Goal: Information Seeking & Learning: Learn about a topic

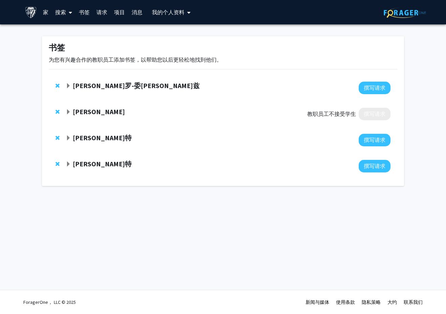
click at [311, 91] on div at bounding box center [228, 88] width 325 height 13
click at [67, 113] on span "展开 Sandeep Wontakal 书签" at bounding box center [68, 111] width 5 height 5
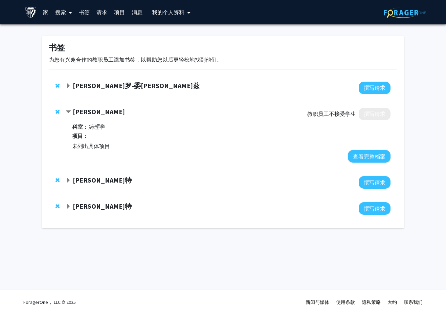
click at [67, 113] on span "合同 Sandeep Wontakal 书签" at bounding box center [68, 111] width 5 height 5
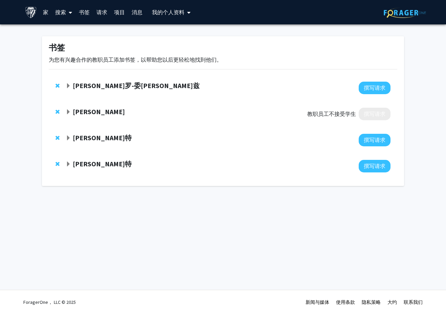
click at [80, 135] on strong "[PERSON_NAME]特" at bounding box center [102, 137] width 59 height 8
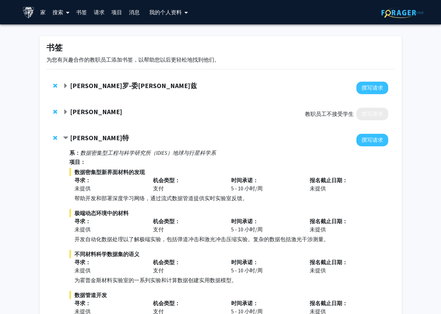
click at [80, 135] on strong "[PERSON_NAME]特" at bounding box center [99, 137] width 59 height 8
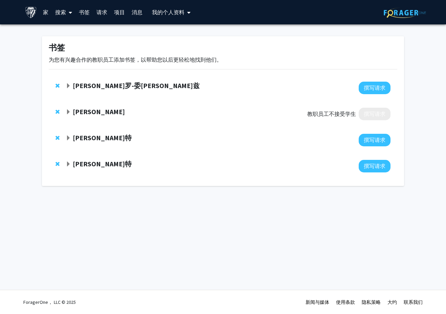
click at [91, 162] on strong "[PERSON_NAME]特" at bounding box center [102, 163] width 59 height 8
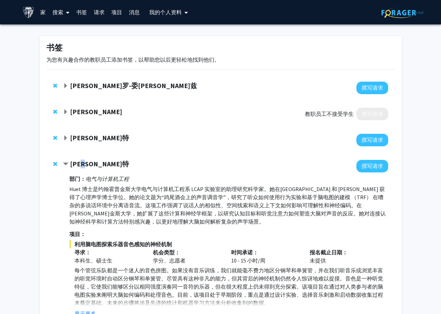
click at [91, 162] on strong "[PERSON_NAME]特" at bounding box center [99, 163] width 59 height 8
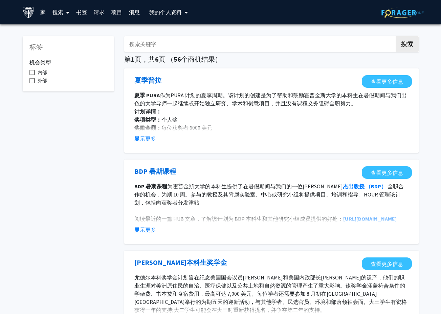
click at [54, 12] on font "搜索" at bounding box center [57, 12] width 11 height 7
click at [68, 29] on span "教职员工" at bounding box center [70, 31] width 42 height 14
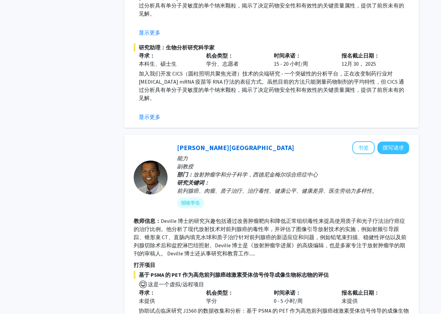
scroll to position [609, 0]
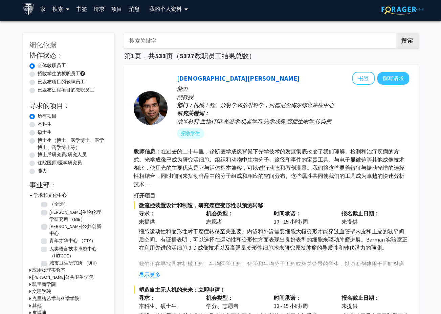
scroll to position [0, 0]
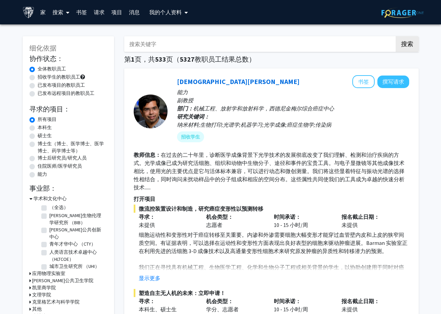
click at [163, 46] on input "搜索关键字" at bounding box center [257, 44] width 266 height 16
click at [38, 135] on label "硕士生" at bounding box center [45, 135] width 14 height 7
click at [38, 135] on input "硕士生" at bounding box center [40, 134] width 4 height 4
radio input "true"
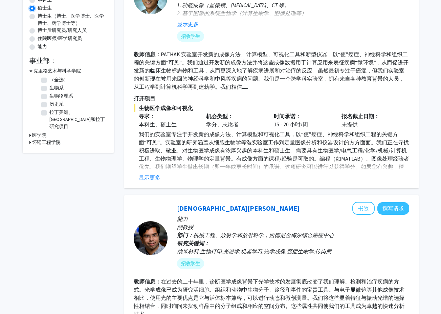
scroll to position [135, 0]
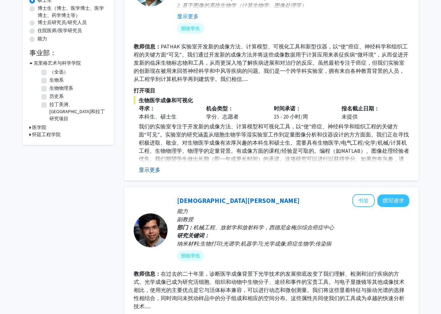
click at [152, 171] on button "显示更多" at bounding box center [150, 169] width 22 height 8
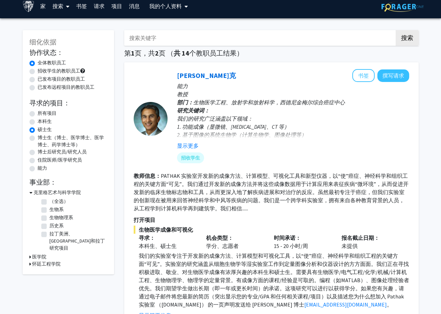
scroll to position [0, 0]
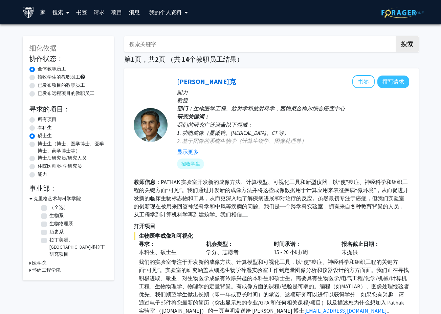
click at [177, 43] on input "搜索关键字" at bounding box center [257, 44] width 266 height 16
type input "machine"
click at [396, 36] on button "搜索" at bounding box center [407, 44] width 23 height 16
radio input "true"
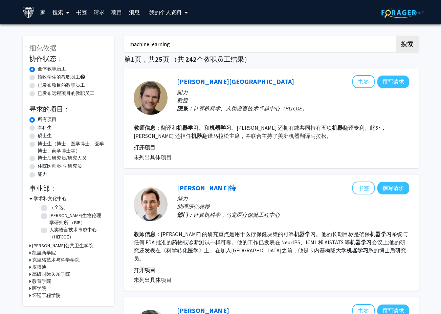
type input "machine learning"
click at [396, 36] on button "搜索" at bounding box center [407, 44] width 23 height 16
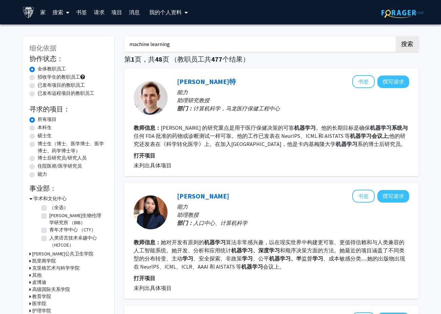
click at [47, 95] on label "已发布远程项目的教职员工" at bounding box center [66, 93] width 57 height 7
click at [42, 94] on input "已发布远程项目的教职员工" at bounding box center [40, 92] width 4 height 4
radio input "true"
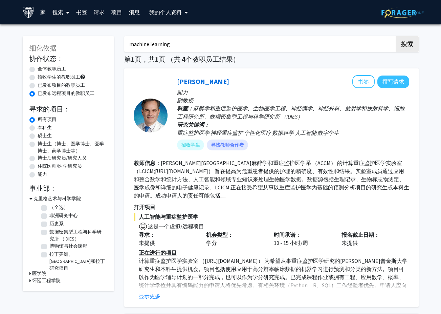
click at [59, 83] on label "已发布项目的教职员工" at bounding box center [61, 85] width 47 height 7
click at [42, 83] on input "已发布项目的教职员工" at bounding box center [40, 84] width 4 height 4
radio input "true"
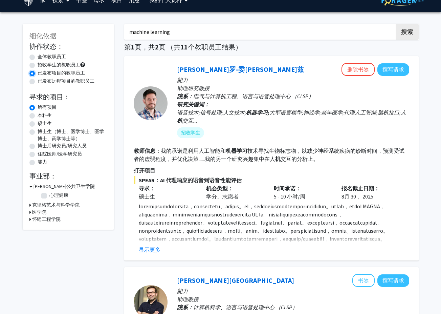
scroll to position [34, 0]
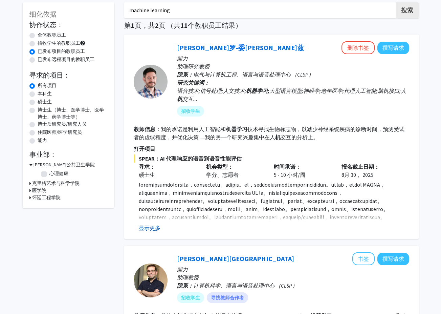
click at [156, 228] on button "显示更多" at bounding box center [150, 228] width 22 height 8
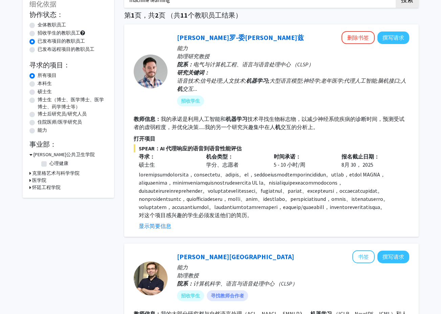
scroll to position [68, 0]
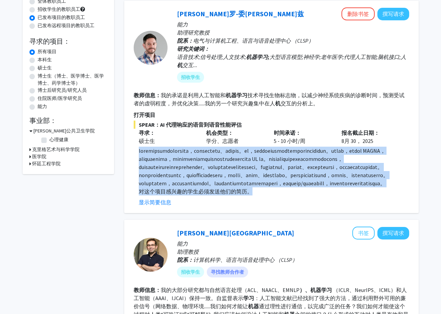
drag, startPoint x: 281, startPoint y: 225, endPoint x: 129, endPoint y: 154, distance: 168.2
click at [129, 154] on div "[PERSON_NAME]罗-委拉斯开兹 删除书签 撰写请求 能力 助理研究教授 院系： 电气与计算机工程、语言与语音处理中心 （CLSP） 研究关键词： 语…" at bounding box center [271, 107] width 294 height 212
click at [377, 187] on p at bounding box center [274, 167] width 270 height 41
click at [302, 195] on p "对这个项目感兴趣的学生必须发送他们的简历。" at bounding box center [274, 191] width 270 height 8
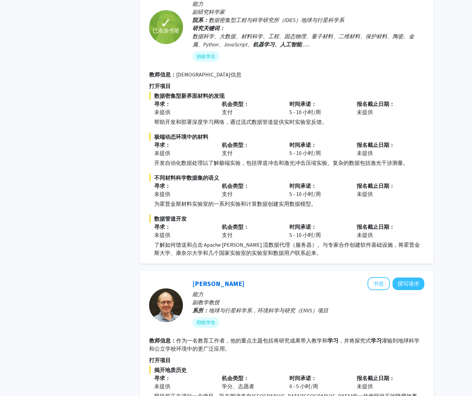
scroll to position [1015, 0]
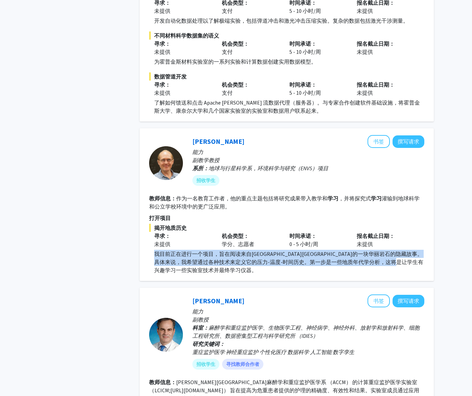
drag, startPoint x: 245, startPoint y: 306, endPoint x: 147, endPoint y: 286, distance: 100.9
click at [147, 281] on div "[PERSON_NAME] 书签 撰写请求 能力 副教学教授 系所： 地球与行星科学系，环境科学与研究（ENVS）项目 招收学生 教师信息： 作为一名教育工作…" at bounding box center [287, 204] width 294 height 153
click at [435, 281] on div "machine learning 搜索 第 1 页，共 2 页 （共 11 个教职员工结果） [PERSON_NAME]罗-委拉斯开兹 删除书签 撰写请求 能…" at bounding box center [287, 312] width 305 height 2596
click at [317, 274] on p "我目前正在进行一个项目，旨在阅读来自[GEOGRAPHIC_DATA][GEOGRAPHIC_DATA]的一块华丽岩石的隐藏故事。具体来说，我希望通过各种技术…" at bounding box center [289, 262] width 270 height 24
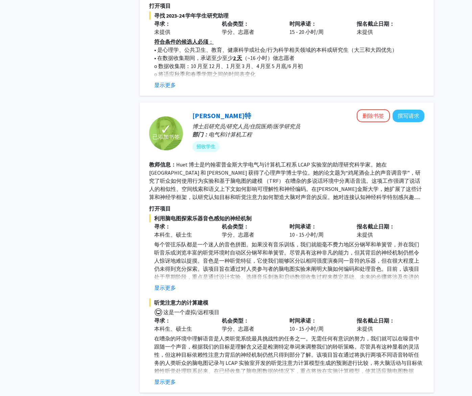
scroll to position [2224, 0]
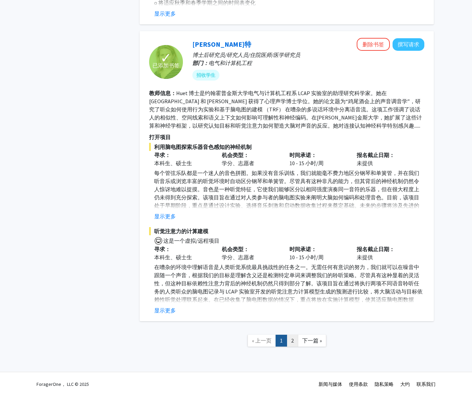
click at [296, 313] on link "2" at bounding box center [293, 341] width 12 height 12
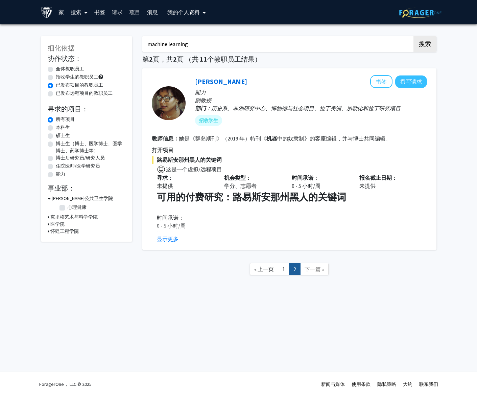
click at [199, 313] on div "跳过导航 家 搜索 书签 请求 项目 消息 我的个人资料 [PERSON_NAME] View Profile Account Settings Log Ou…" at bounding box center [238, 198] width 477 height 396
click at [71, 218] on h3 "克里格艺术与科学学院" at bounding box center [73, 217] width 47 height 7
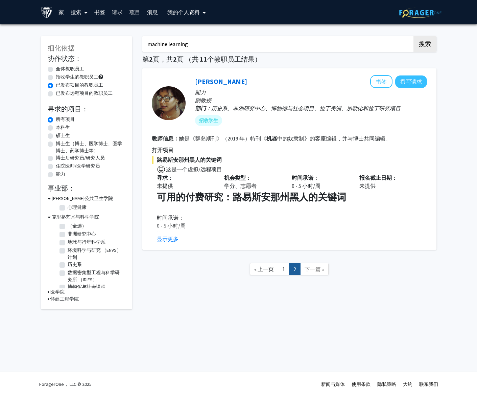
click at [62, 292] on h3 "医学院" at bounding box center [57, 291] width 14 height 7
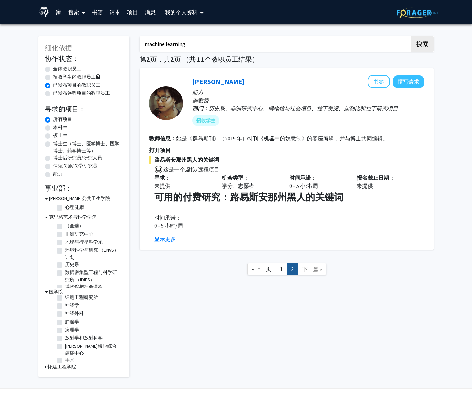
scroll to position [31, 0]
click at [59, 313] on h3 "怀廷工程学院" at bounding box center [62, 366] width 28 height 7
click at [193, 313] on div "machine learning 搜索 第 2 页，共 2 页 （ 共 11 个教职员工结果） [PERSON_NAME] 书签 撰写请求 能力 副教授 部门…" at bounding box center [287, 235] width 305 height 412
